Goal: Information Seeking & Learning: Understand process/instructions

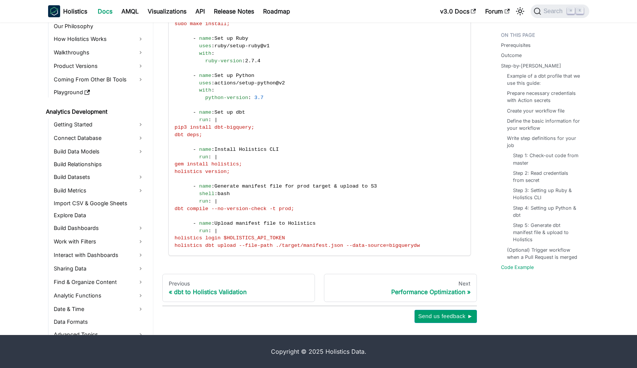
scroll to position [456, 0]
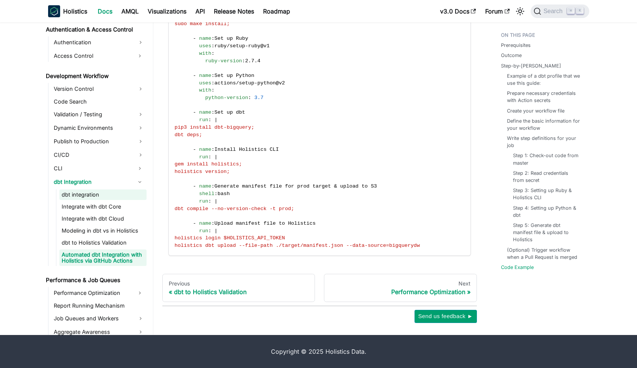
click at [107, 196] on link "dbt integration" at bounding box center [102, 195] width 87 height 11
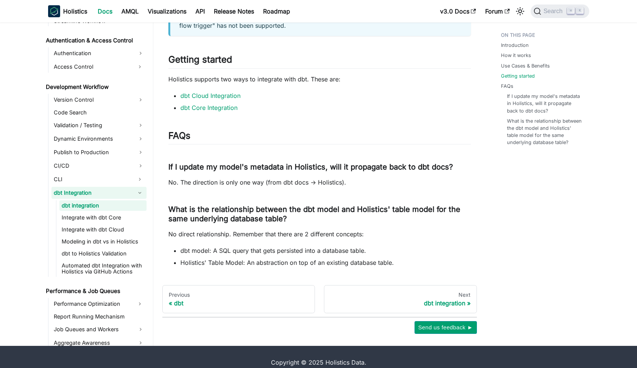
scroll to position [703, 0]
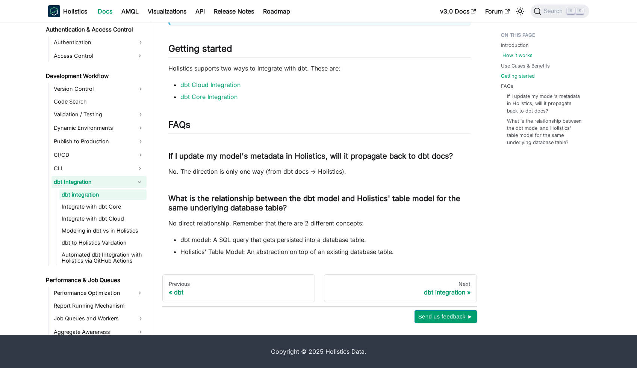
click at [518, 57] on link "How it works" at bounding box center [517, 55] width 30 height 7
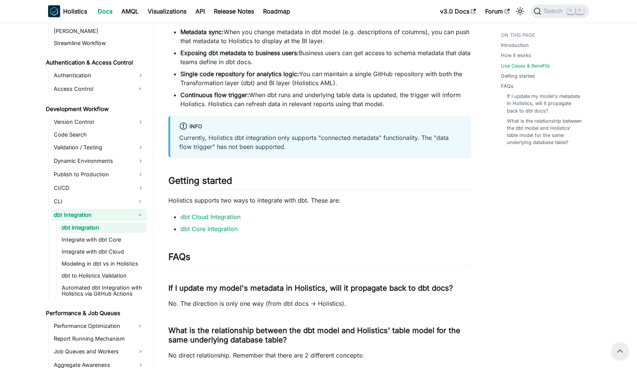
scroll to position [448, 0]
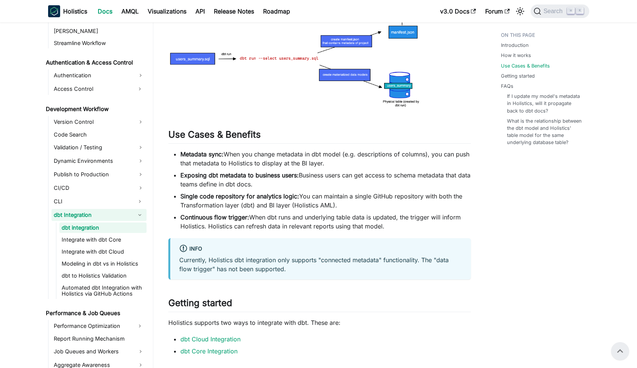
click at [343, 259] on p "Currently, Holistics dbt integration only supports "connected metadata" functio…" at bounding box center [320, 265] width 282 height 18
click at [76, 239] on link "Integrate with dbt Core" at bounding box center [102, 240] width 87 height 11
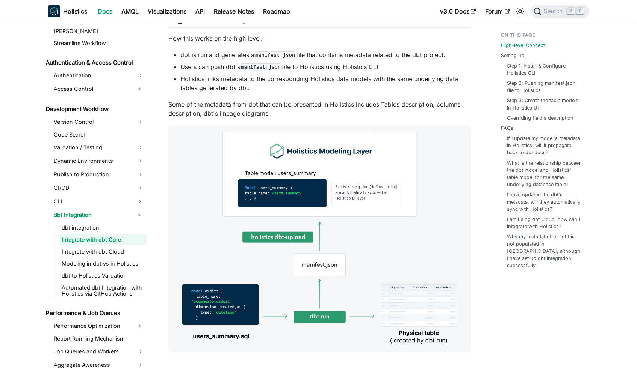
scroll to position [69, 0]
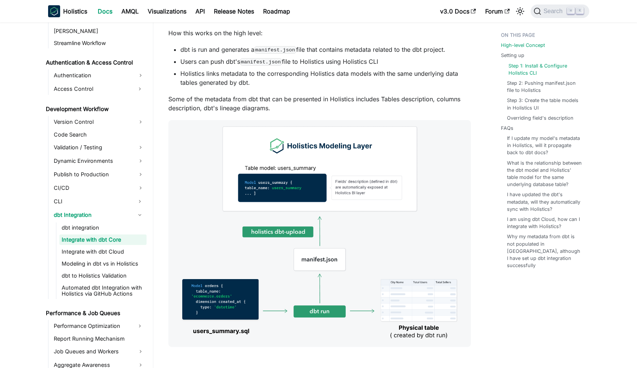
click at [551, 64] on link "Step 1: Install & Configure Holistics CLI" at bounding box center [545, 69] width 75 height 14
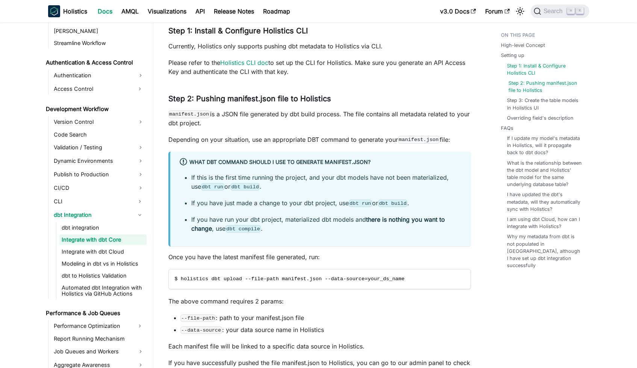
click at [544, 83] on link "Step 2: Pushing manifest.json file to Holistics" at bounding box center [545, 87] width 75 height 14
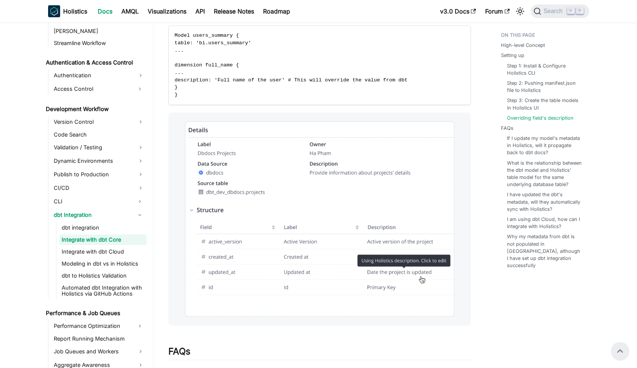
scroll to position [1429, 0]
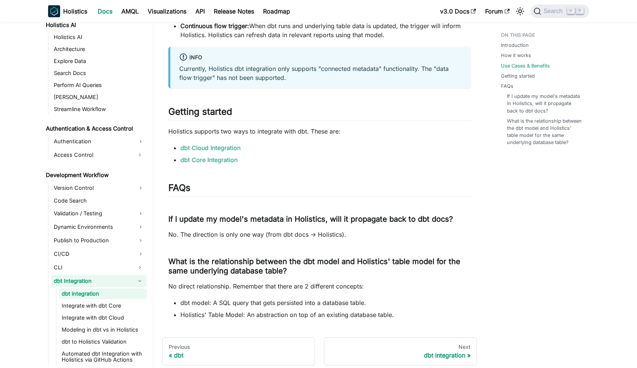
scroll to position [671, 0]
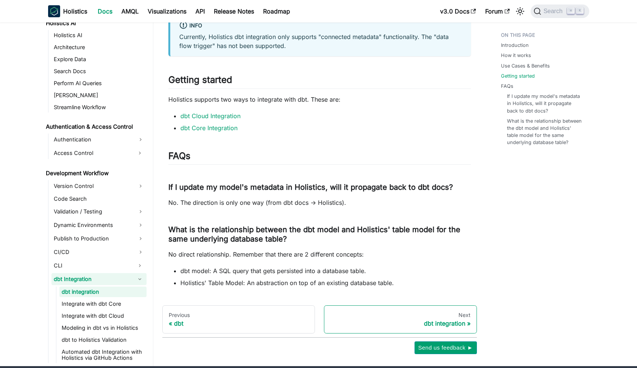
click at [407, 324] on div "dbt integration" at bounding box center [400, 324] width 140 height 8
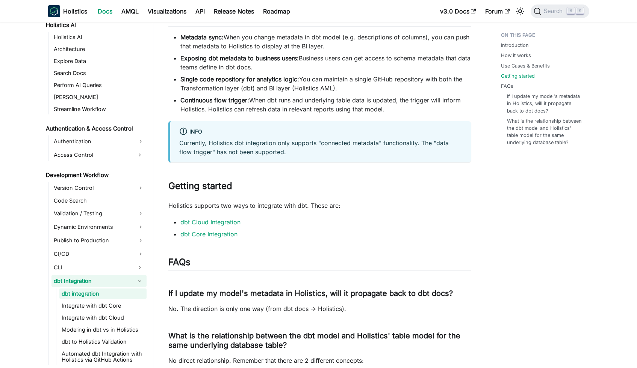
scroll to position [703, 0]
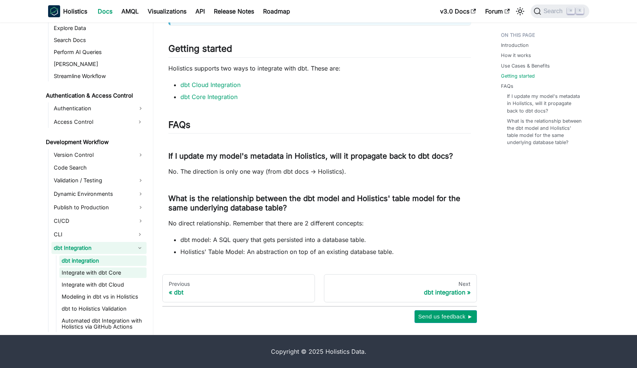
click at [89, 273] on link "Integrate with dbt Core" at bounding box center [102, 273] width 87 height 11
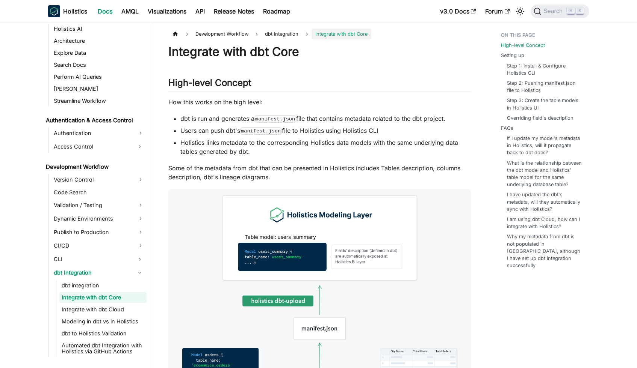
scroll to position [402, 0]
